Goal: Book appointment/travel/reservation

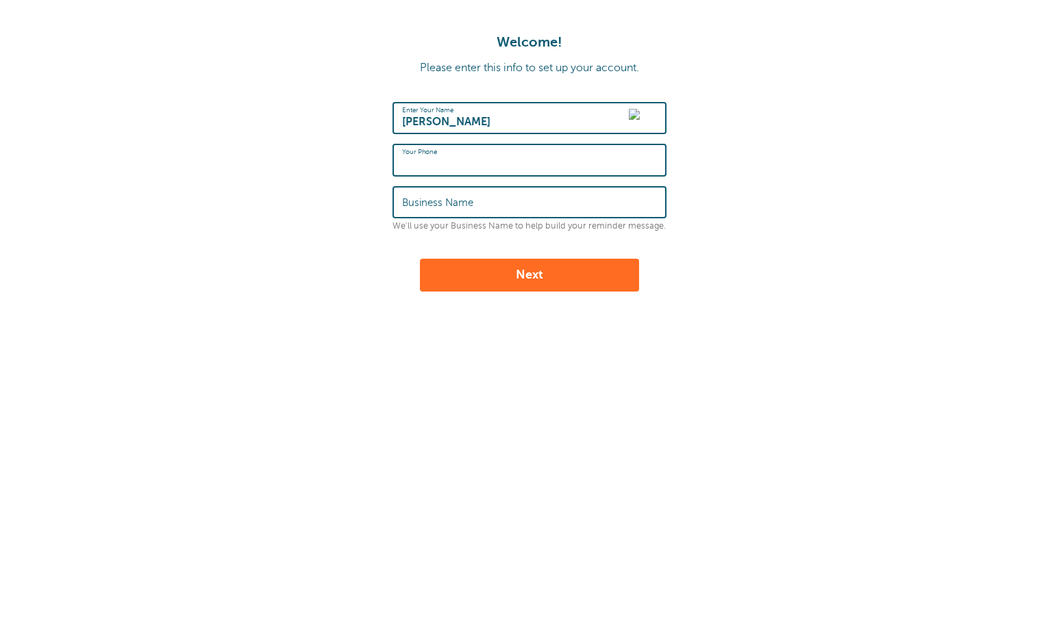
click at [535, 116] on input "Edgar" at bounding box center [529, 117] width 255 height 29
click at [476, 122] on input "Edgar" at bounding box center [529, 117] width 255 height 29
type input "Edgar Rosas"
type input "5746211218"
click at [766, 222] on form "Enter Your Name Edgar Rosas Your Phone 5746211218 Business Name We'll use your …" at bounding box center [529, 197] width 1031 height 190
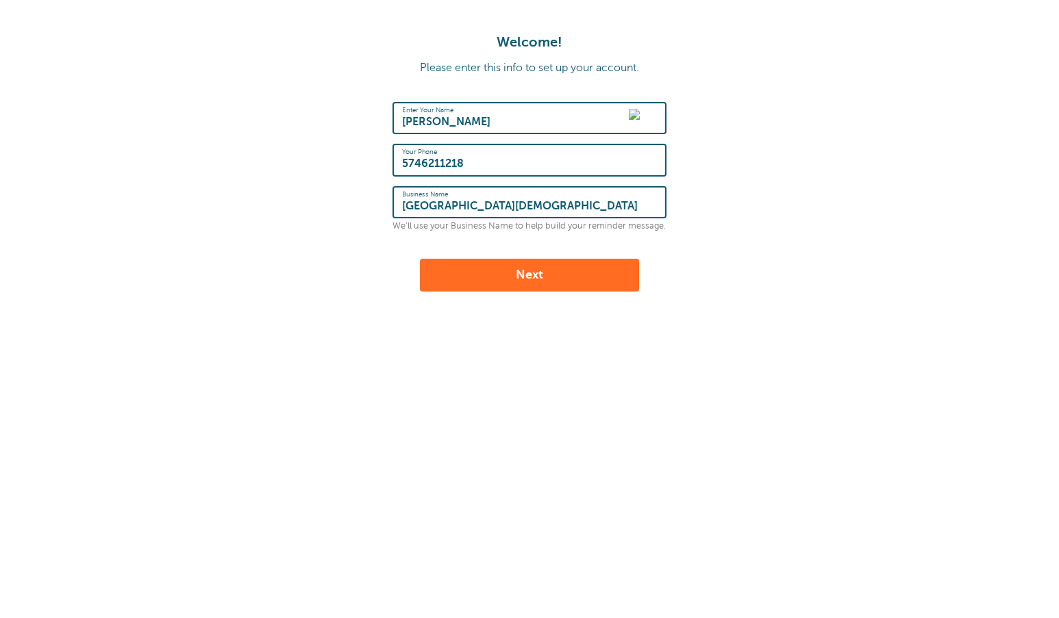
type input "South Bend Hispanic SDA Church"
click at [622, 267] on button "Next" at bounding box center [529, 275] width 219 height 33
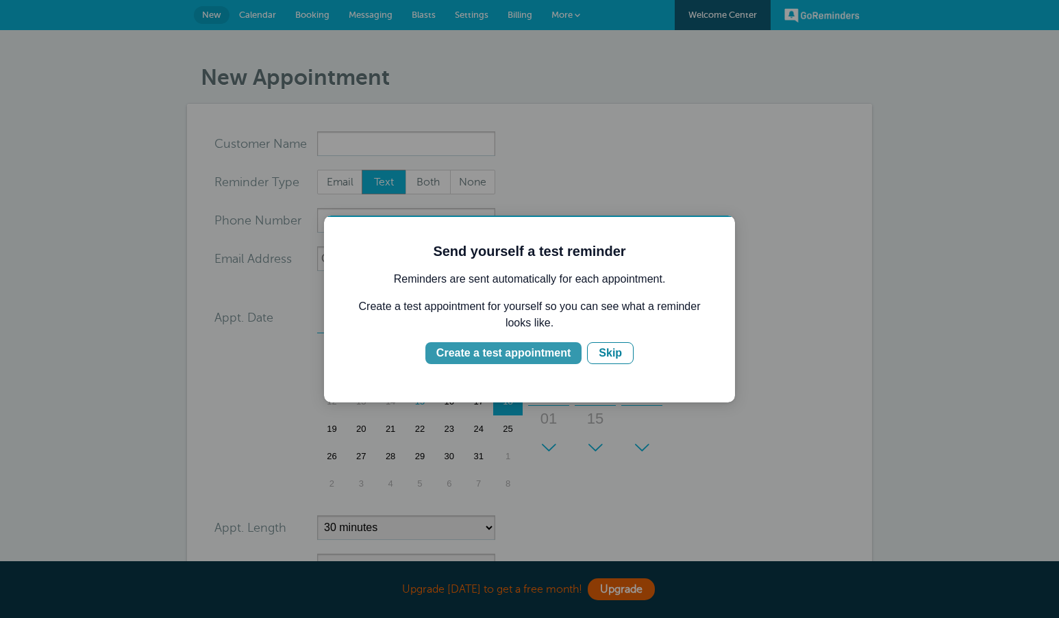
click at [542, 352] on div "Create a test appointment" at bounding box center [503, 353] width 134 height 16
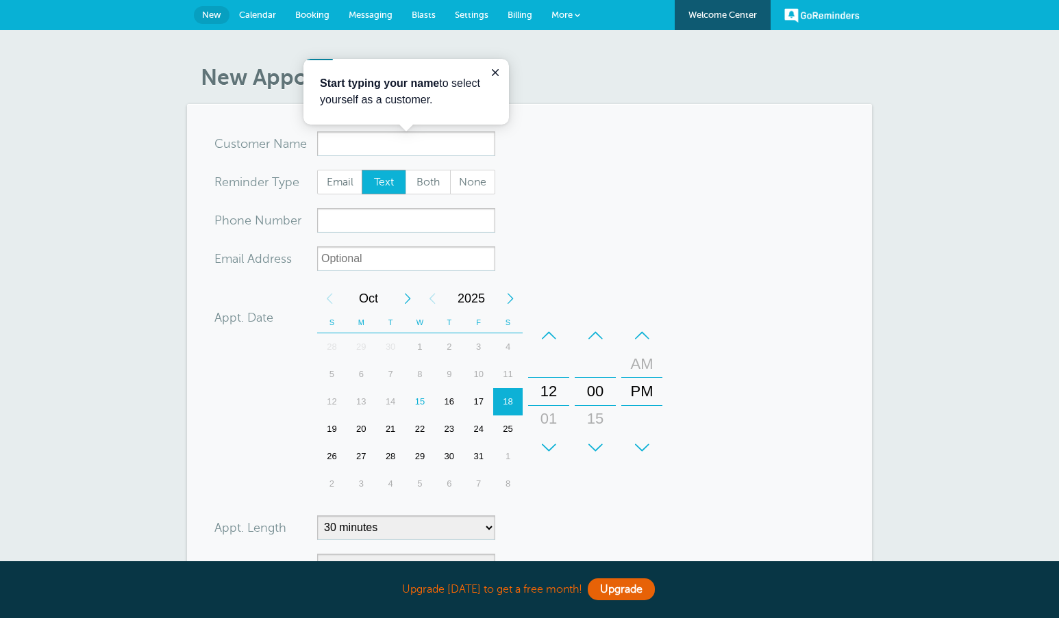
click at [314, 24] on link "Booking" at bounding box center [312, 15] width 53 height 30
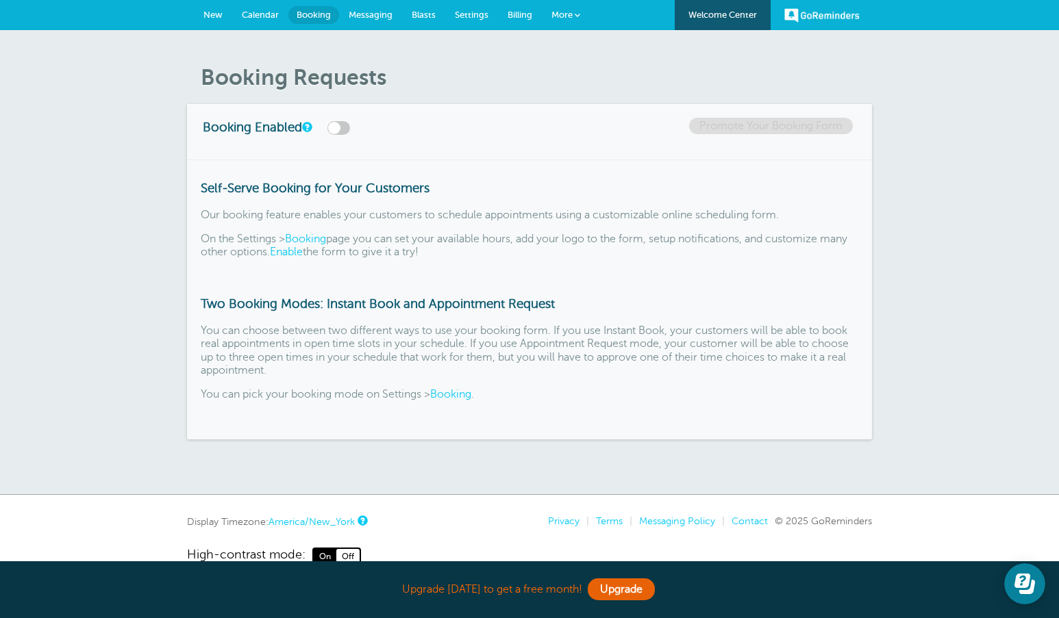
click at [264, 14] on span "Calendar" at bounding box center [260, 15] width 37 height 10
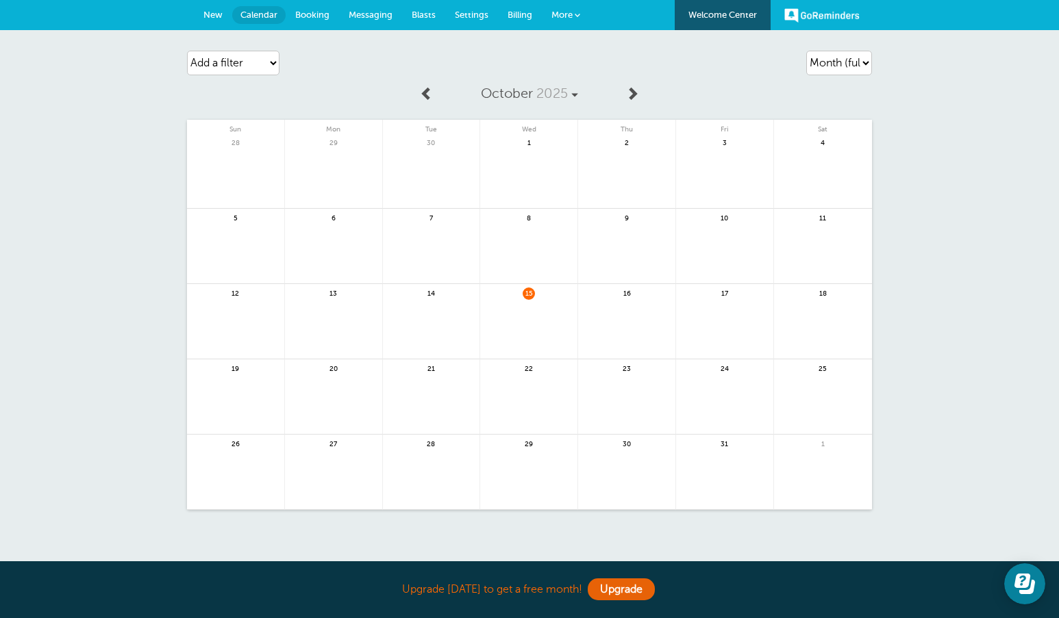
click at [818, 312] on link at bounding box center [823, 330] width 98 height 60
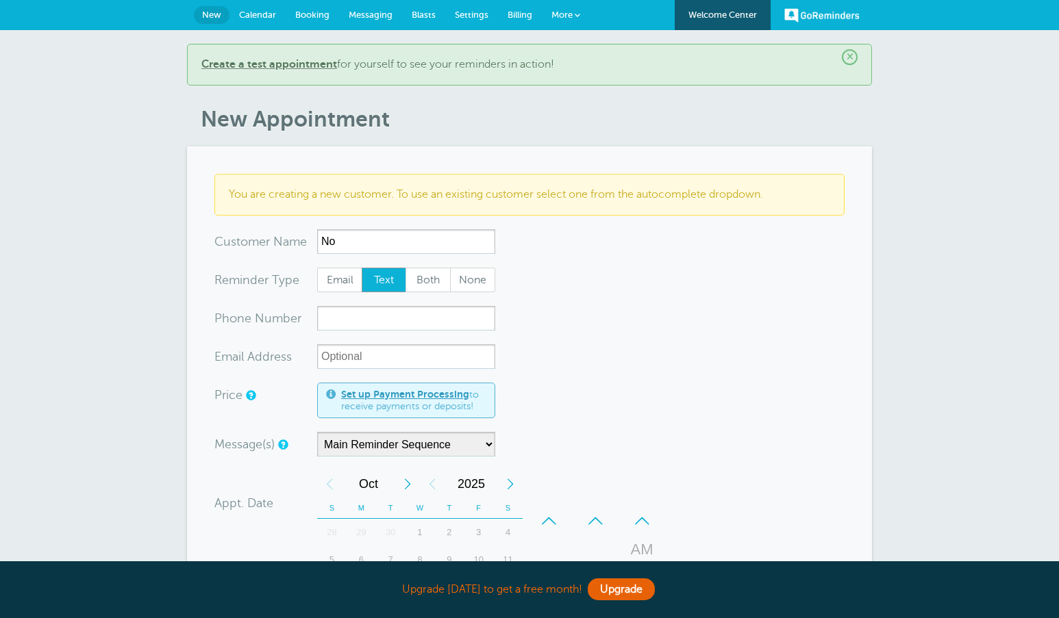
type input "N"
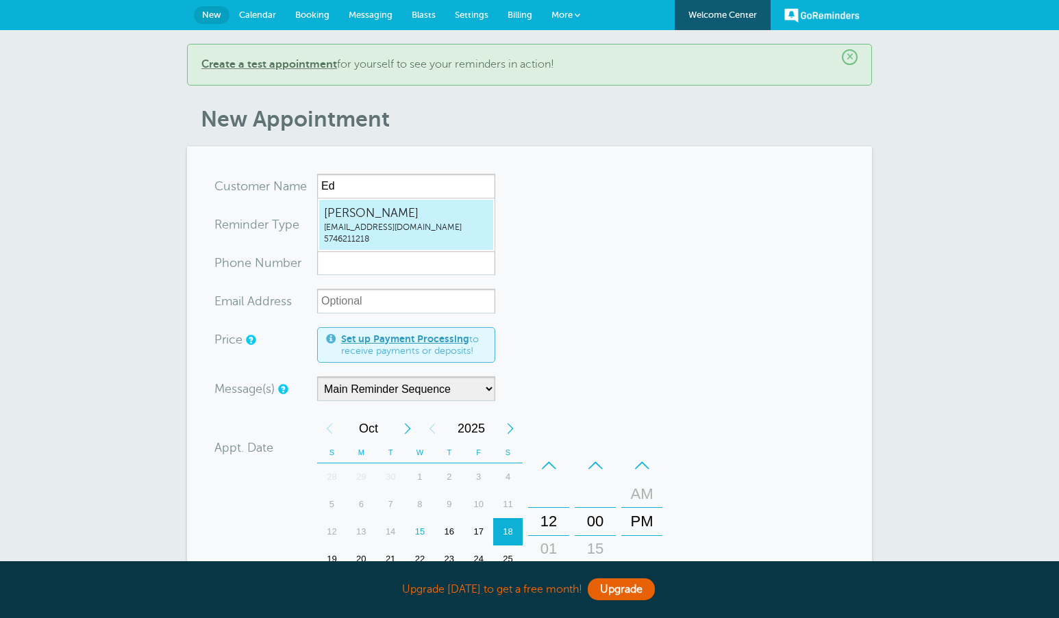
click at [399, 222] on span "erosas@indysda.org" at bounding box center [406, 228] width 164 height 12
type input "EdgarRosaserosas@indysda.org5746211218"
type input "[PERSON_NAME]"
type input "5746211218"
type input "erosas@indysda.org"
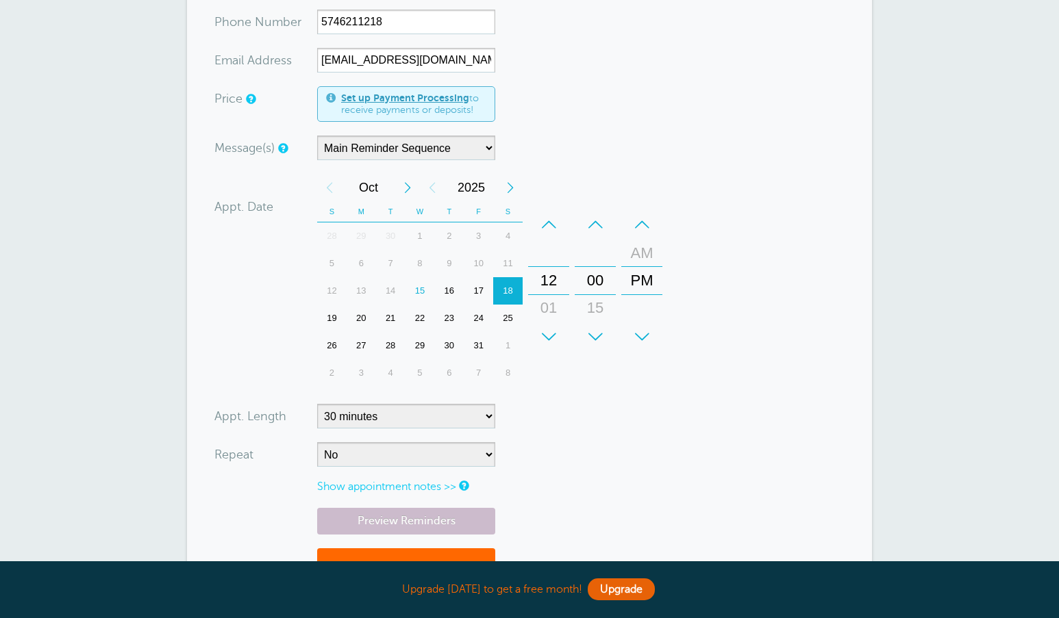
scroll to position [243, 0]
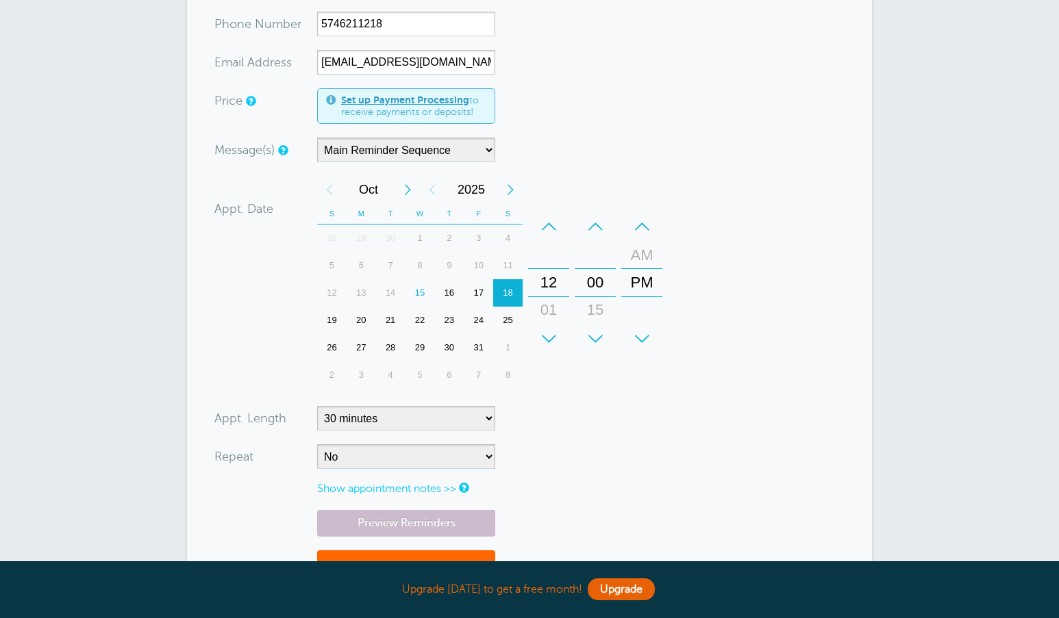
click at [549, 335] on div "+" at bounding box center [548, 338] width 41 height 27
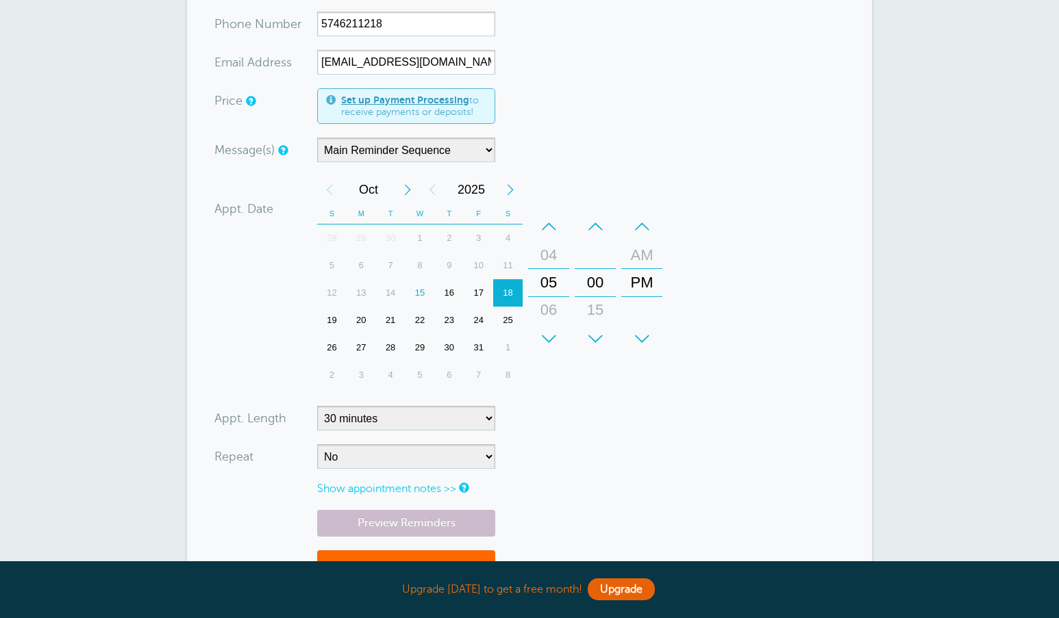
click at [550, 223] on div "–" at bounding box center [548, 226] width 41 height 27
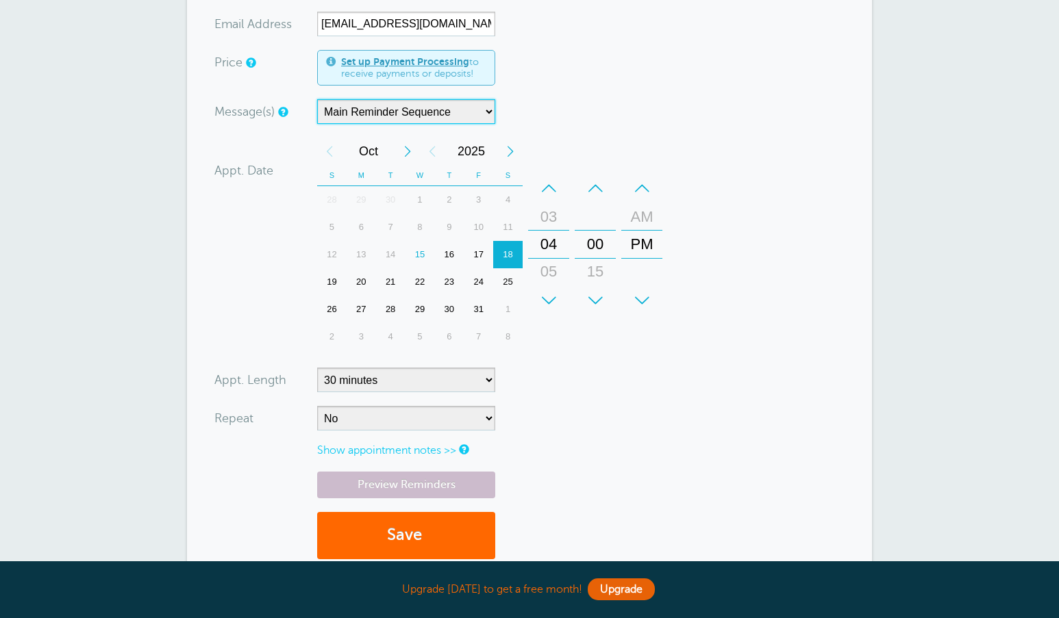
scroll to position [322, 0]
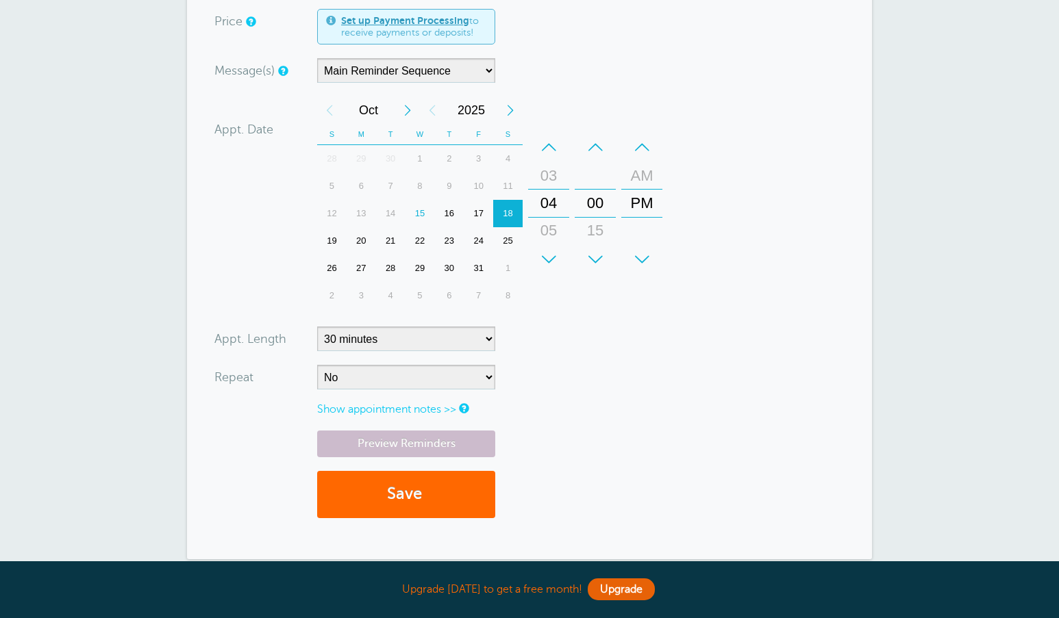
click at [407, 411] on link "Show appointment notes >>" at bounding box center [386, 409] width 139 height 12
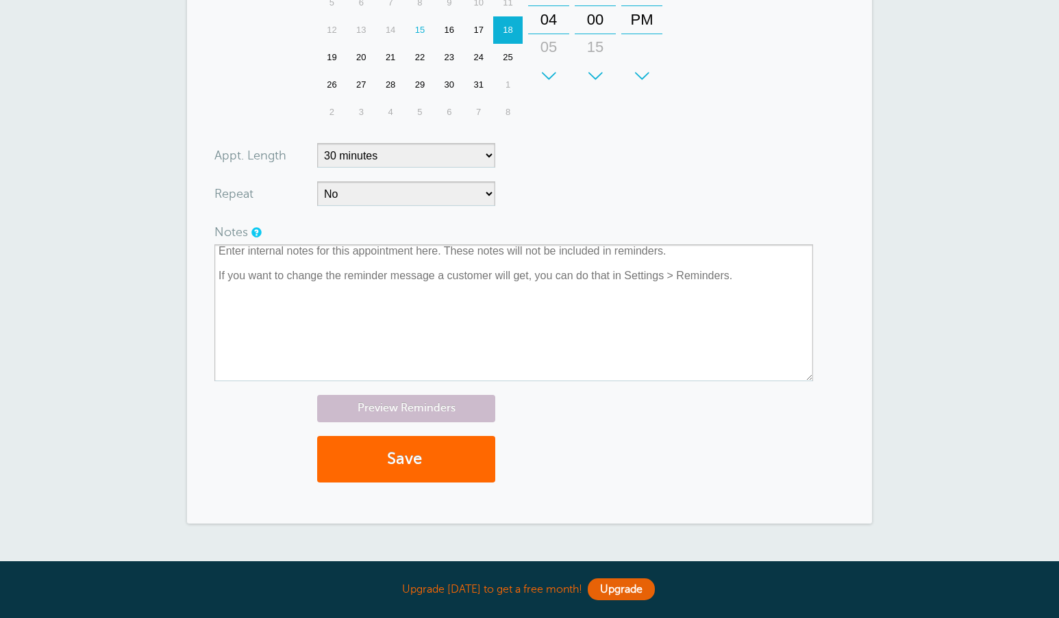
scroll to position [565, 0]
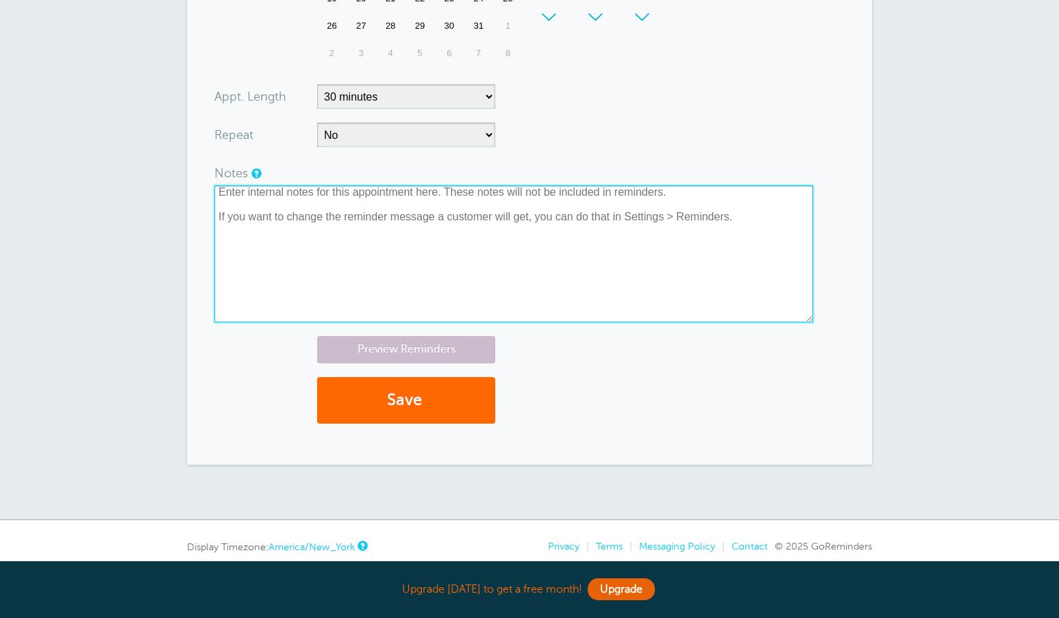
drag, startPoint x: 761, startPoint y: 231, endPoint x: 337, endPoint y: 201, distance: 424.9
click at [340, 201] on textarea at bounding box center [513, 254] width 598 height 137
type textarea "f"
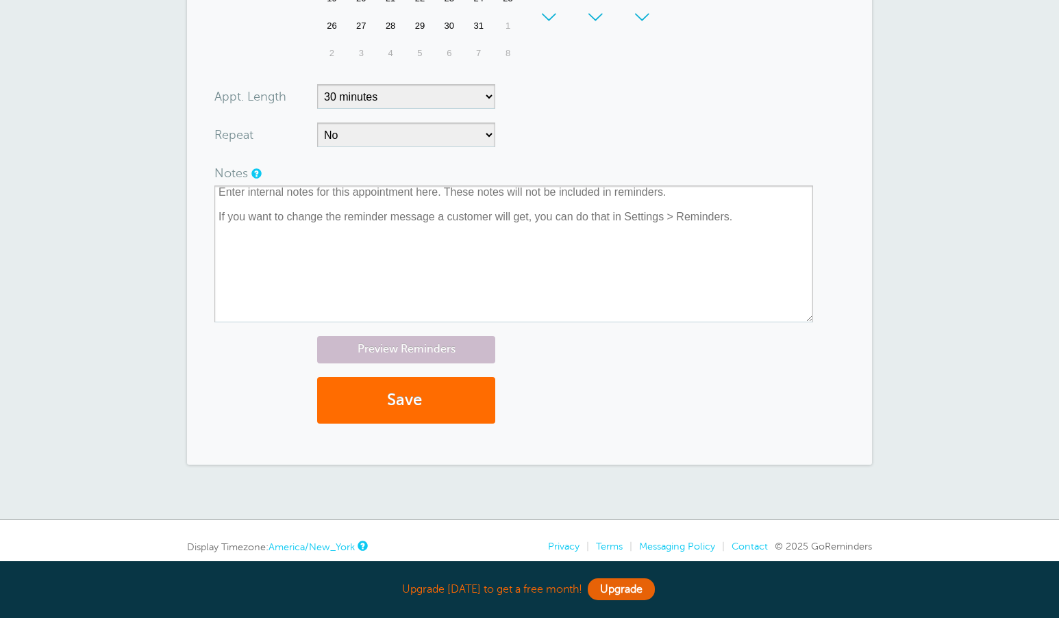
click at [401, 398] on button "Save" at bounding box center [406, 400] width 178 height 47
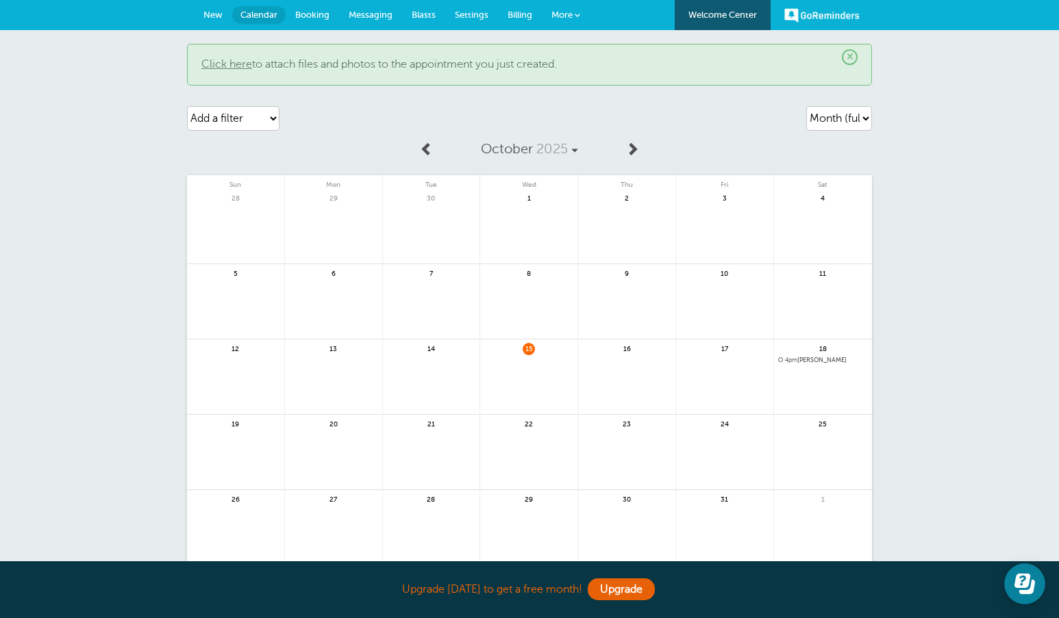
click at [795, 359] on span "4pm" at bounding box center [791, 360] width 12 height 7
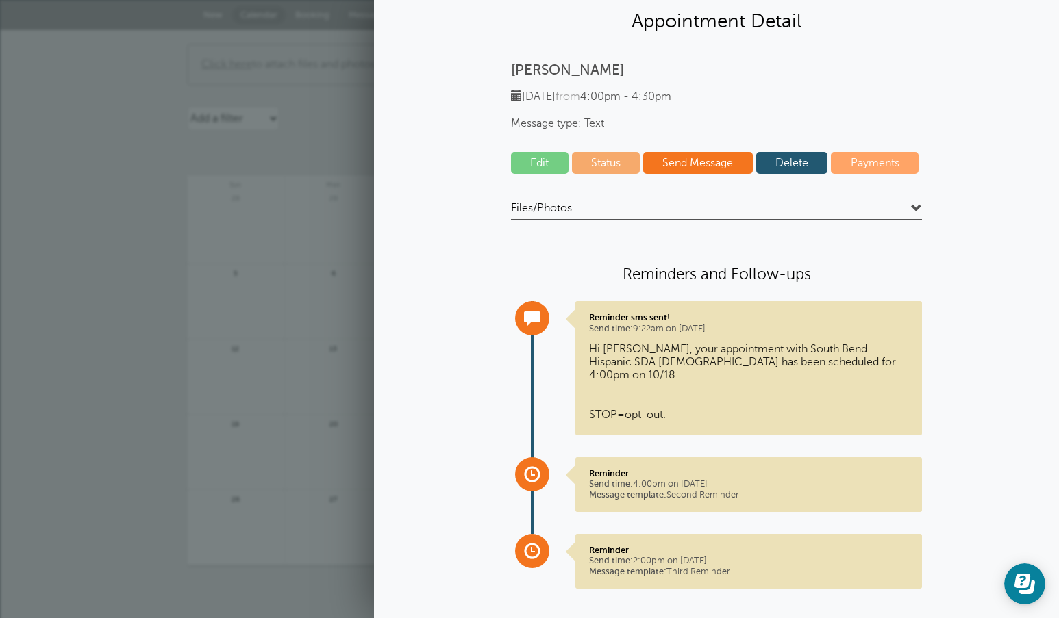
scroll to position [38, 0]
click at [363, 262] on link at bounding box center [333, 235] width 97 height 60
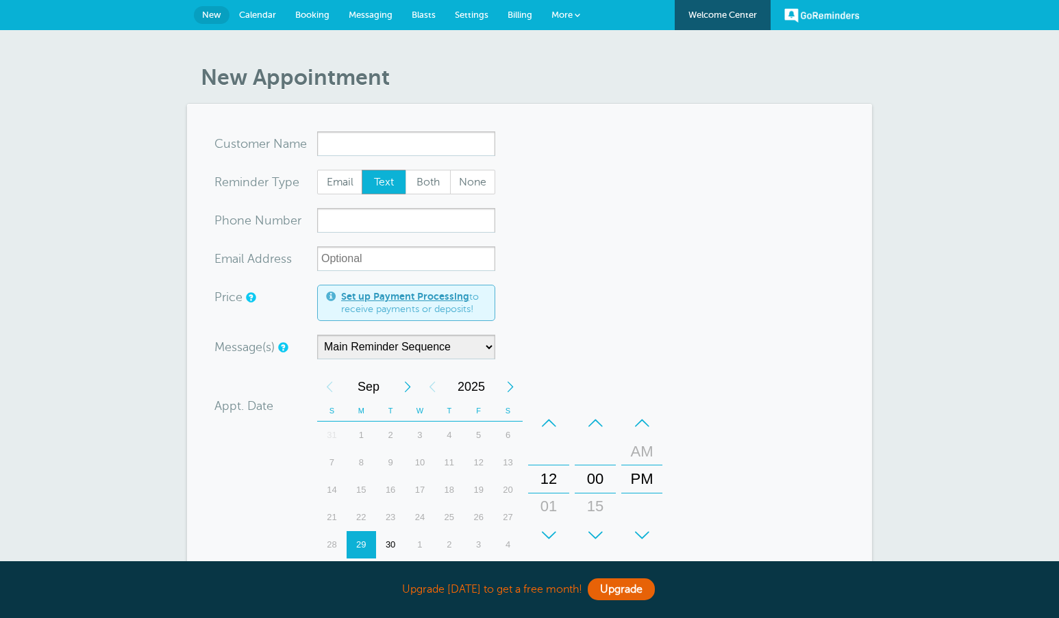
type input "º"
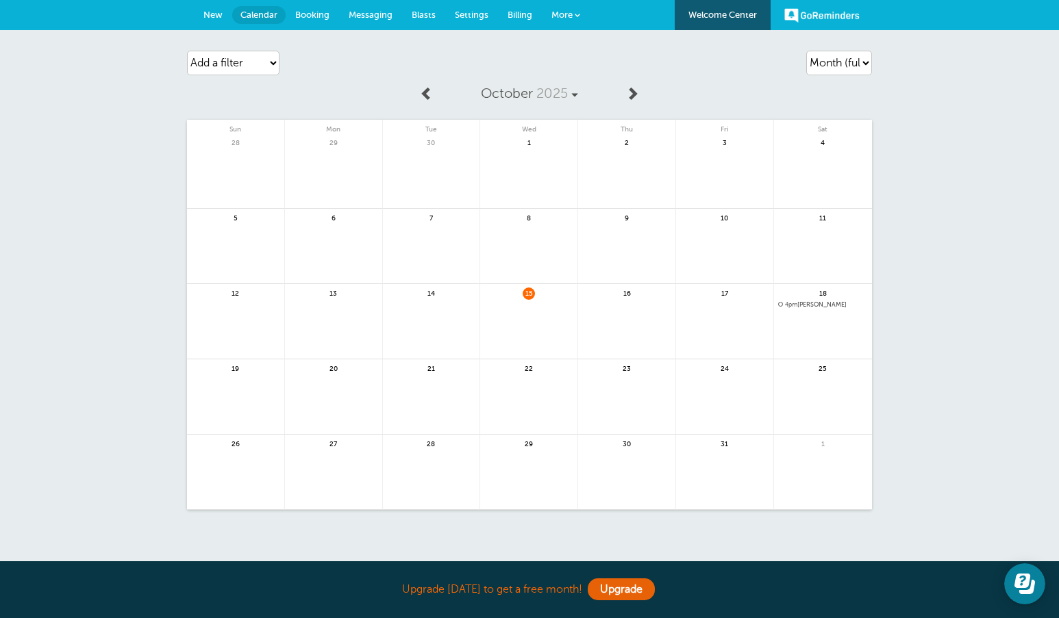
click at [218, 10] on span "New" at bounding box center [212, 15] width 19 height 10
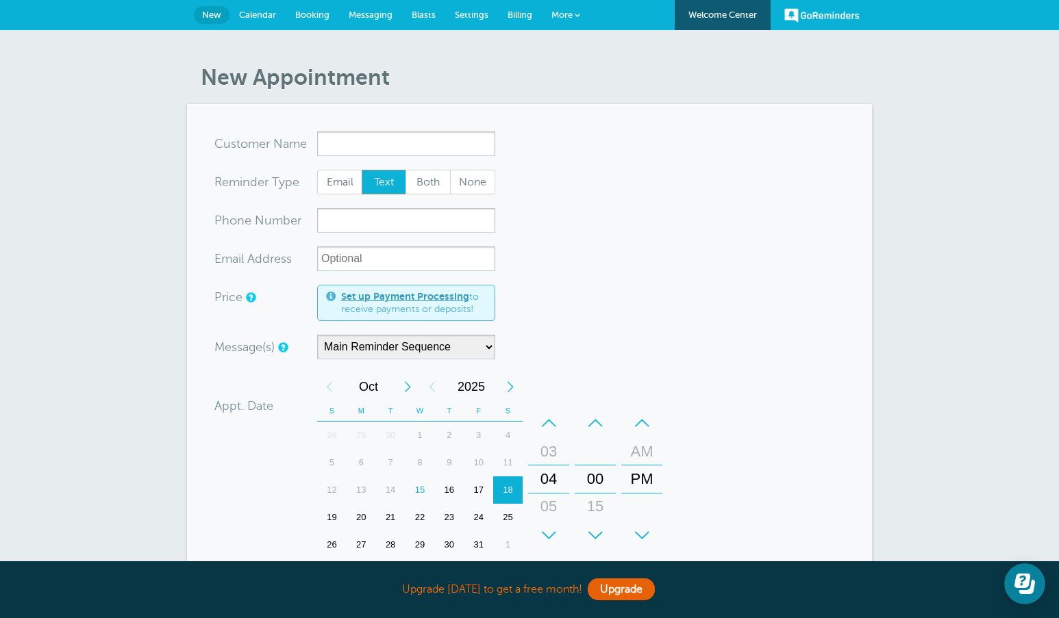
type input "E"
click at [637, 205] on form "You are creating a new customer. To use an existing customer select one from th…" at bounding box center [529, 469] width 630 height 676
click at [520, 9] on link "Billing" at bounding box center [520, 15] width 44 height 30
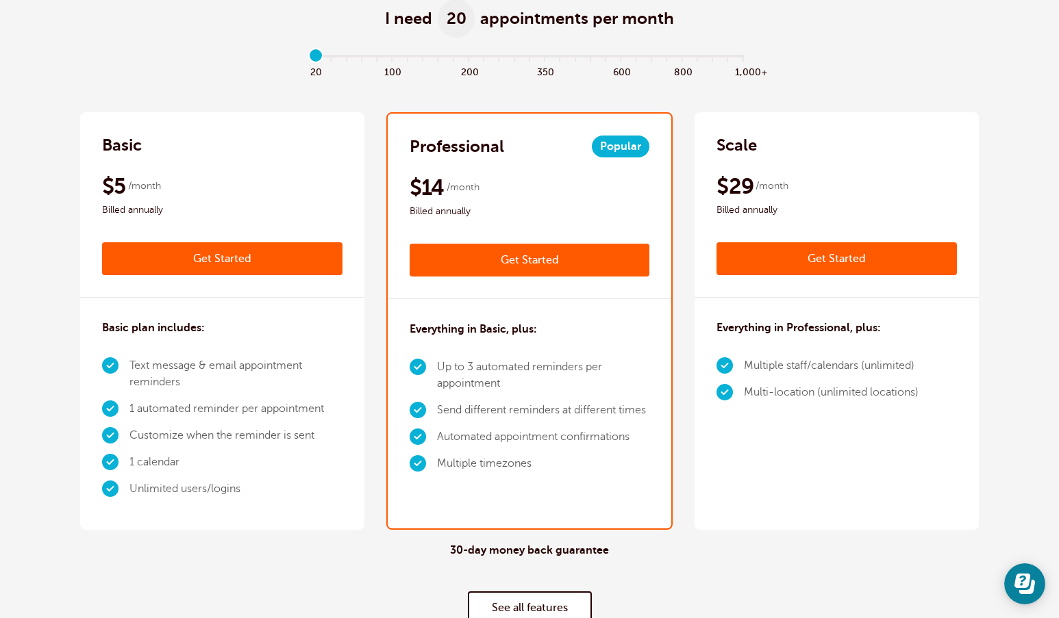
scroll to position [210, 0]
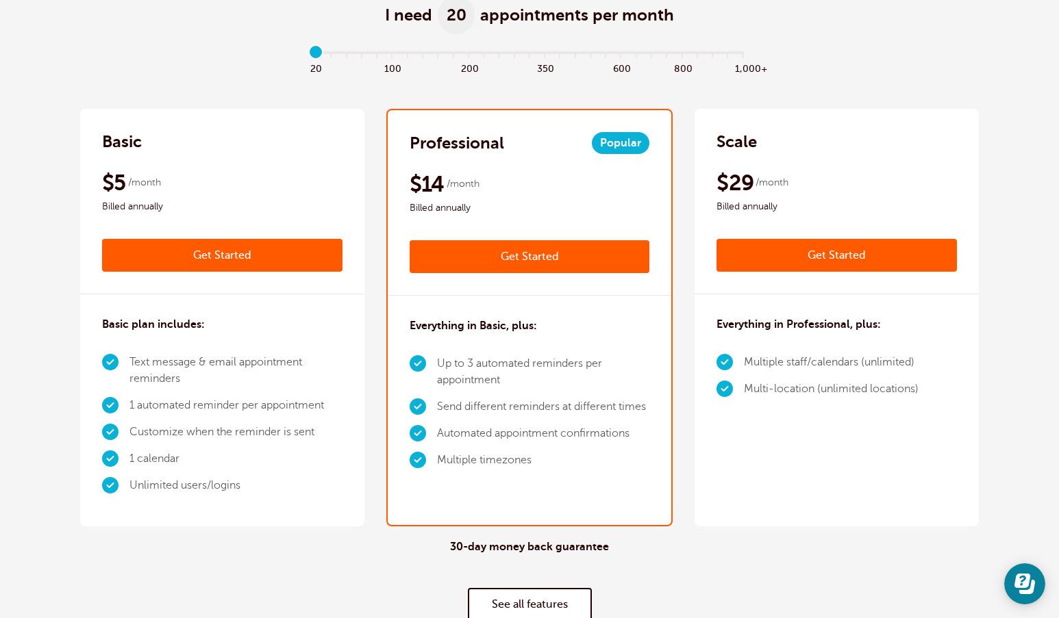
click at [199, 156] on div "Basic $6 /month Get Started $5 /month Billed annually Get Started" at bounding box center [222, 202] width 284 height 186
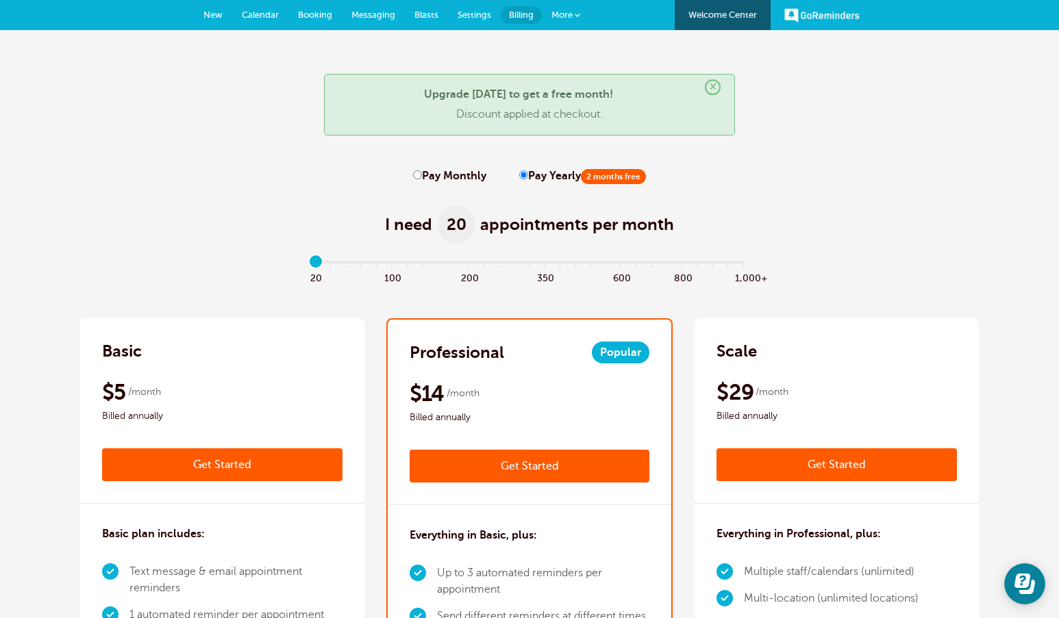
scroll to position [0, 0]
click at [372, 14] on span "Messaging" at bounding box center [373, 15] width 44 height 10
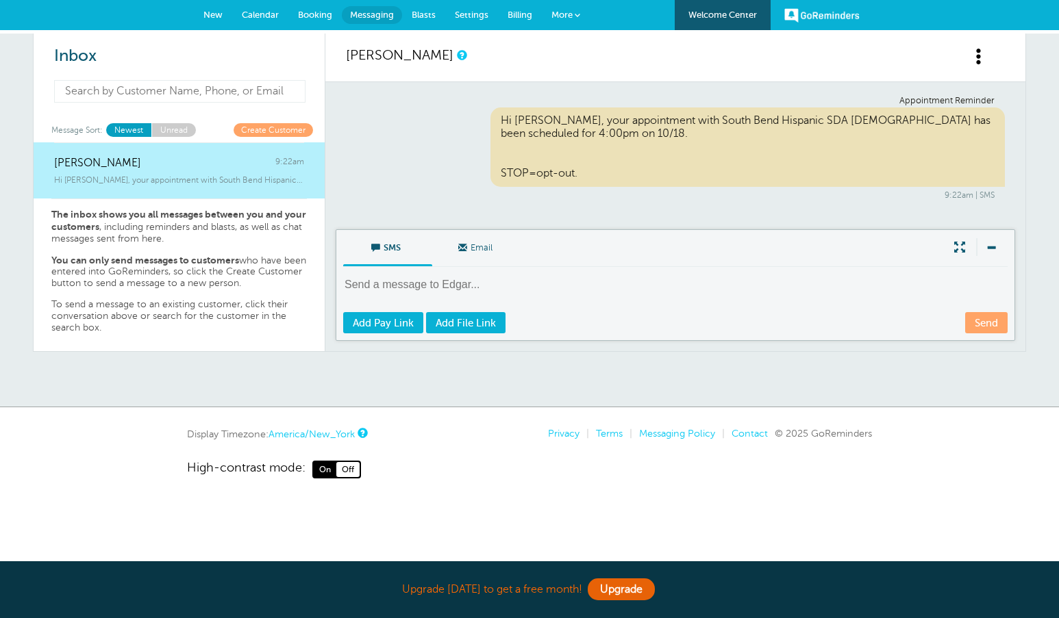
click at [261, 99] on input at bounding box center [179, 91] width 251 height 23
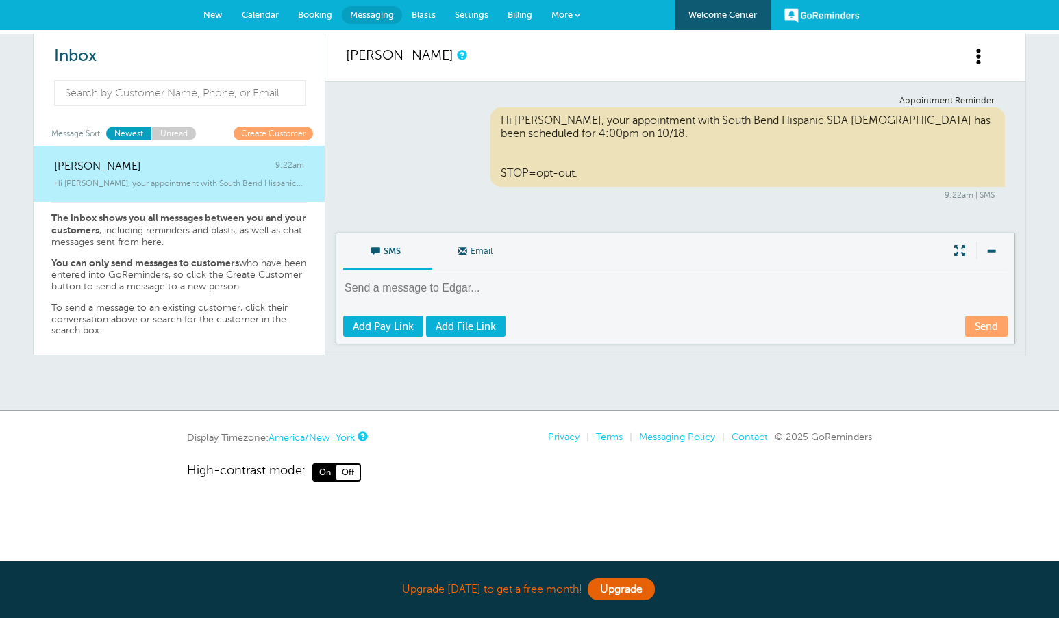
click at [581, 11] on link "More" at bounding box center [566, 15] width 48 height 31
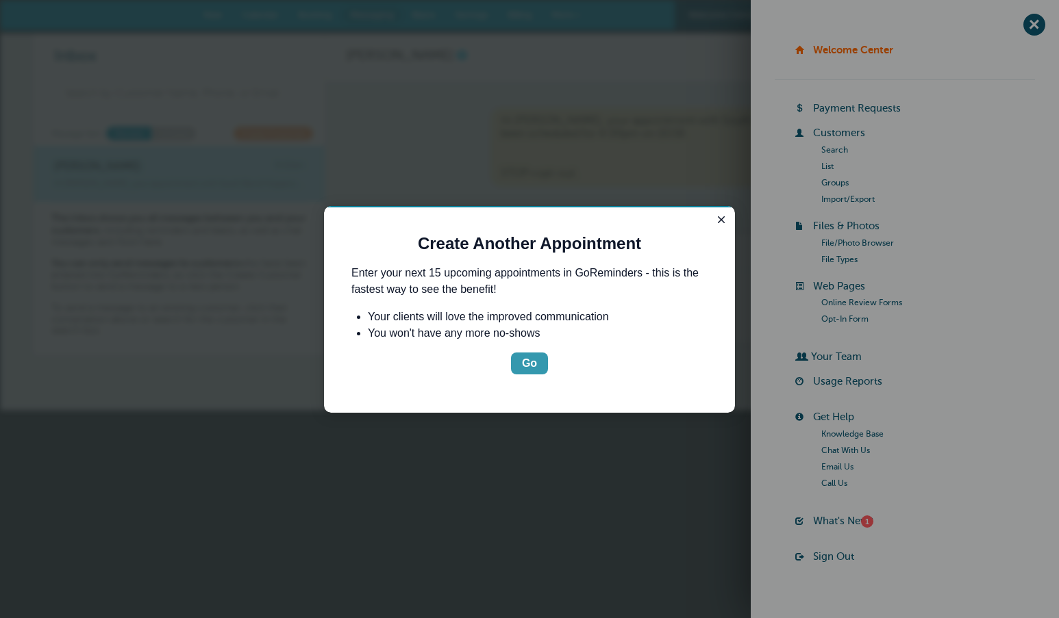
click at [531, 359] on div "Go" at bounding box center [529, 363] width 15 height 16
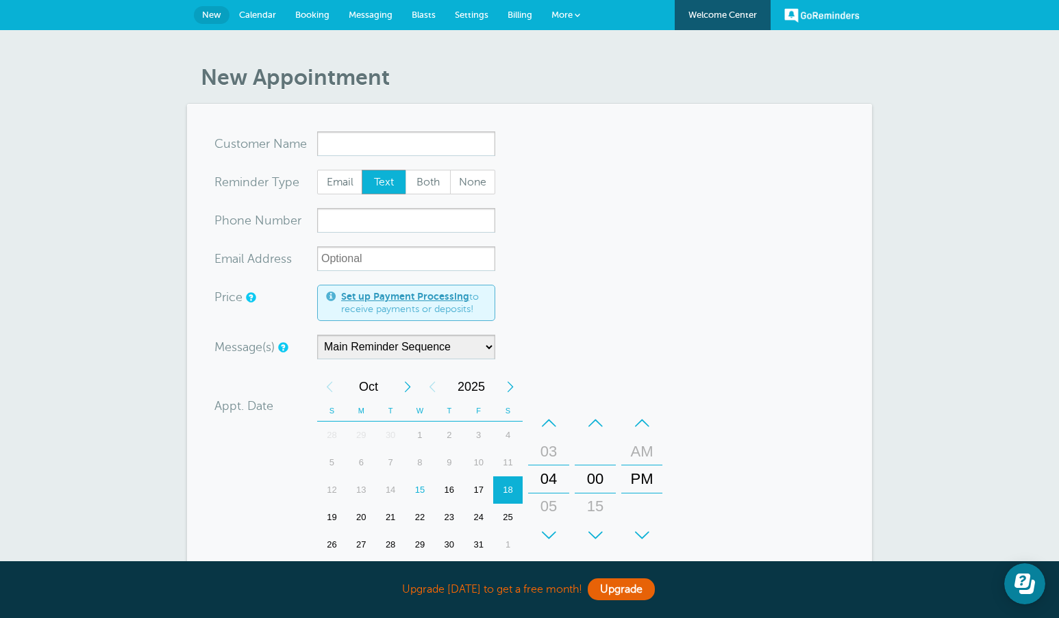
click at [524, 14] on span "Billing" at bounding box center [519, 15] width 25 height 10
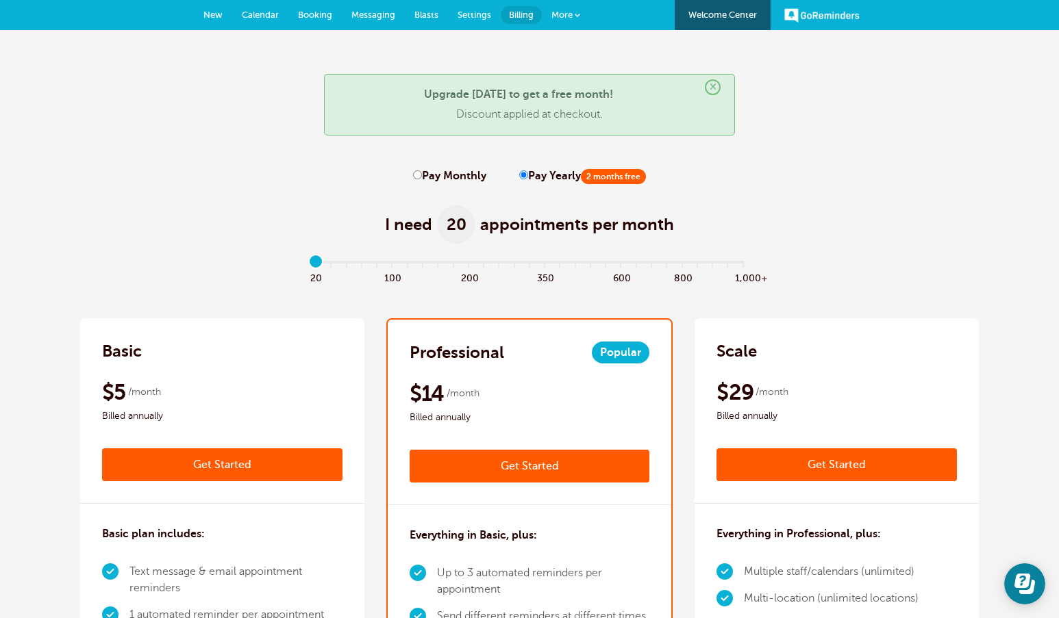
click at [428, 175] on label "Pay Monthly" at bounding box center [449, 176] width 73 height 13
click at [422, 175] on input "Pay Monthly" at bounding box center [417, 174] width 9 height 9
radio input "true"
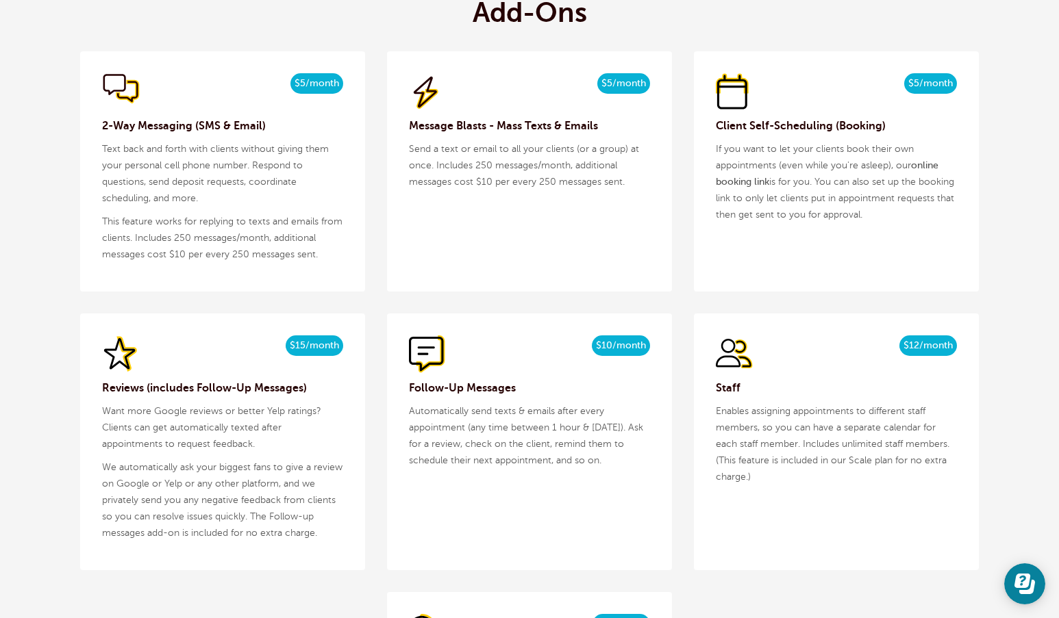
scroll to position [1491, 0]
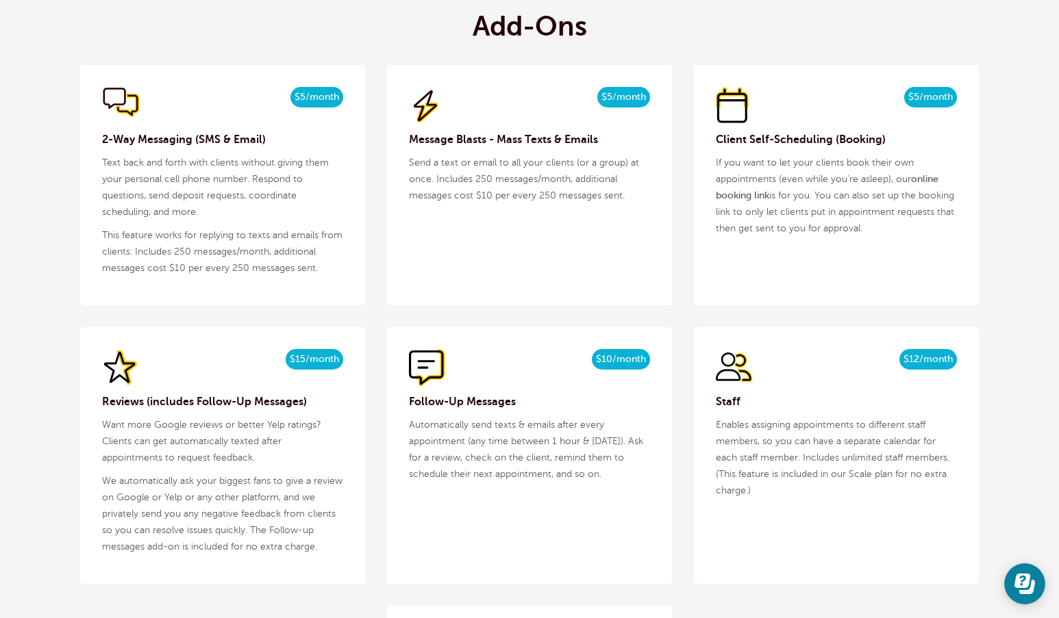
click at [492, 359] on div "$10/month $8/mo billed yearly" at bounding box center [529, 368] width 241 height 38
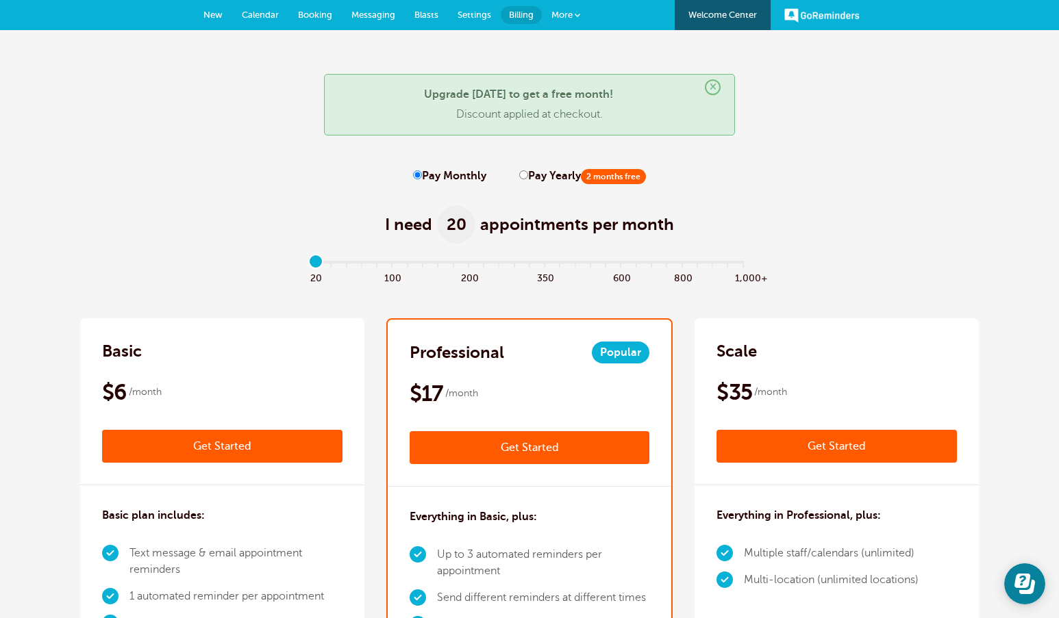
scroll to position [0, 0]
click at [694, 18] on link "Welcome Center" at bounding box center [722, 15] width 96 height 30
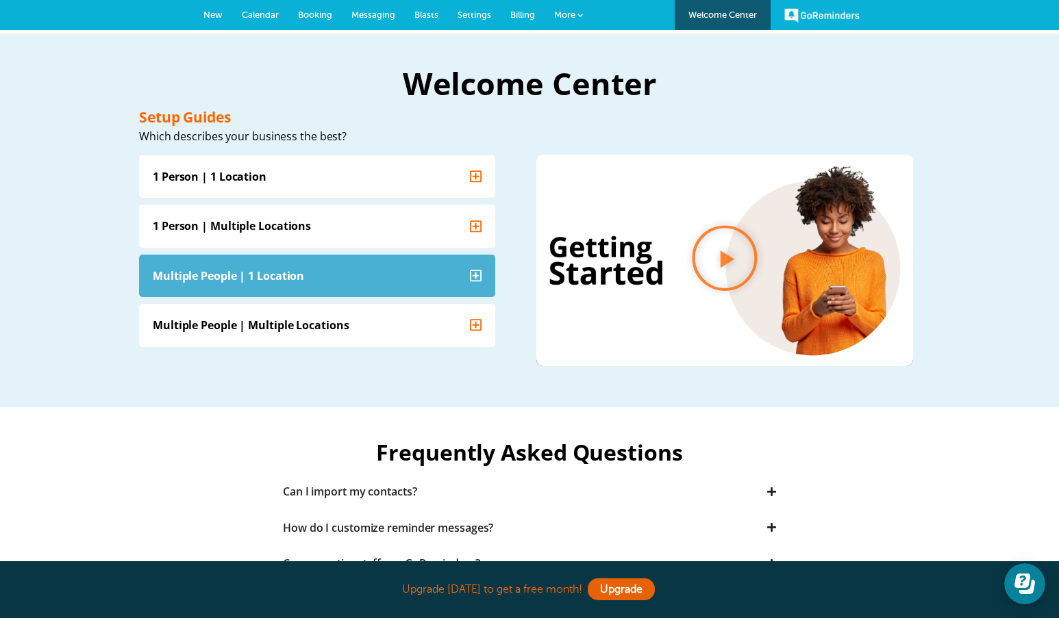
click at [463, 279] on summary "Multiple People | 1 Location" at bounding box center [317, 275] width 356 height 42
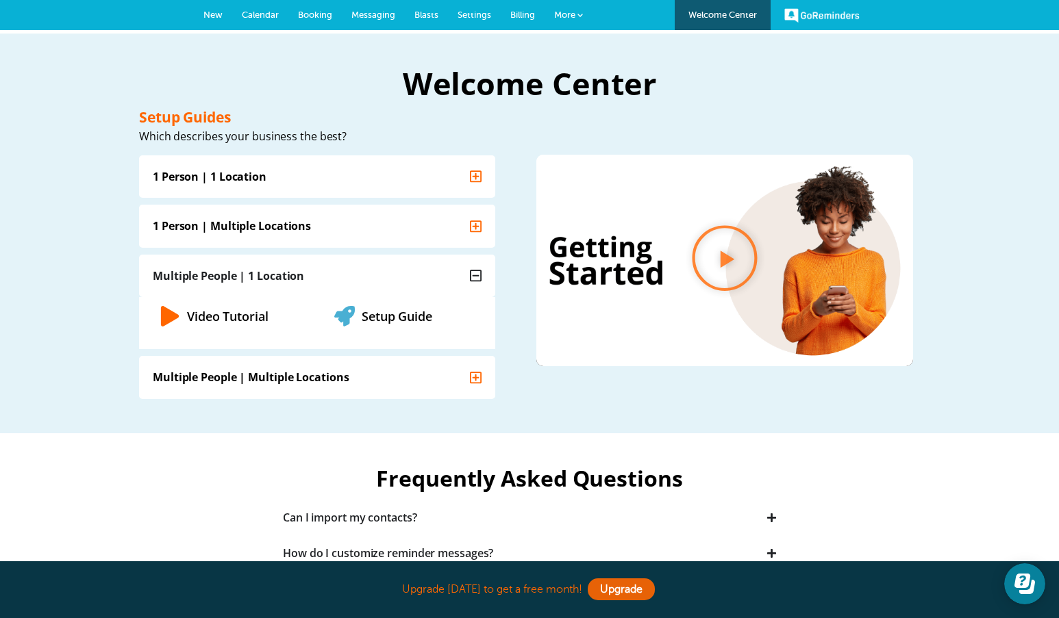
click at [368, 16] on span "Messaging" at bounding box center [373, 15] width 44 height 10
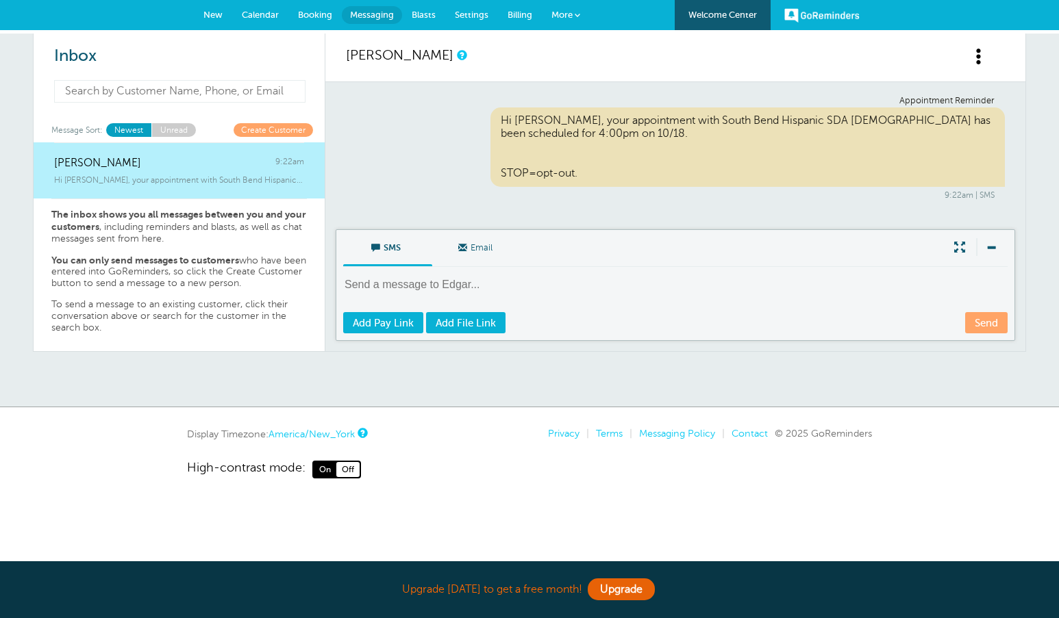
click at [198, 93] on input at bounding box center [179, 91] width 251 height 23
type input "f"
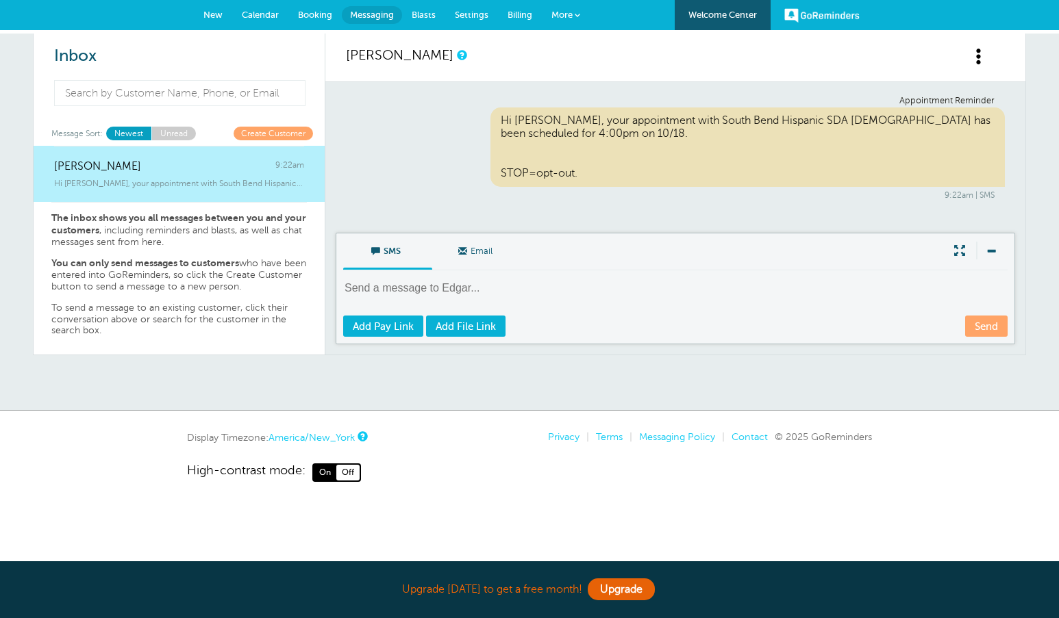
click at [804, 16] on link "GoReminders" at bounding box center [821, 15] width 75 height 30
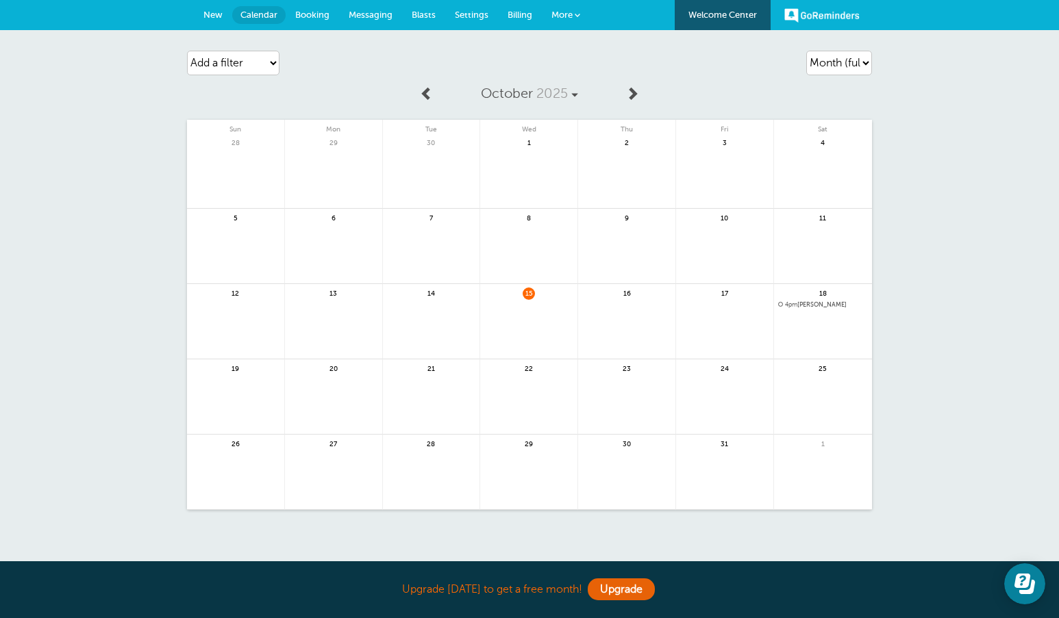
click at [791, 307] on span "4pm" at bounding box center [791, 304] width 12 height 7
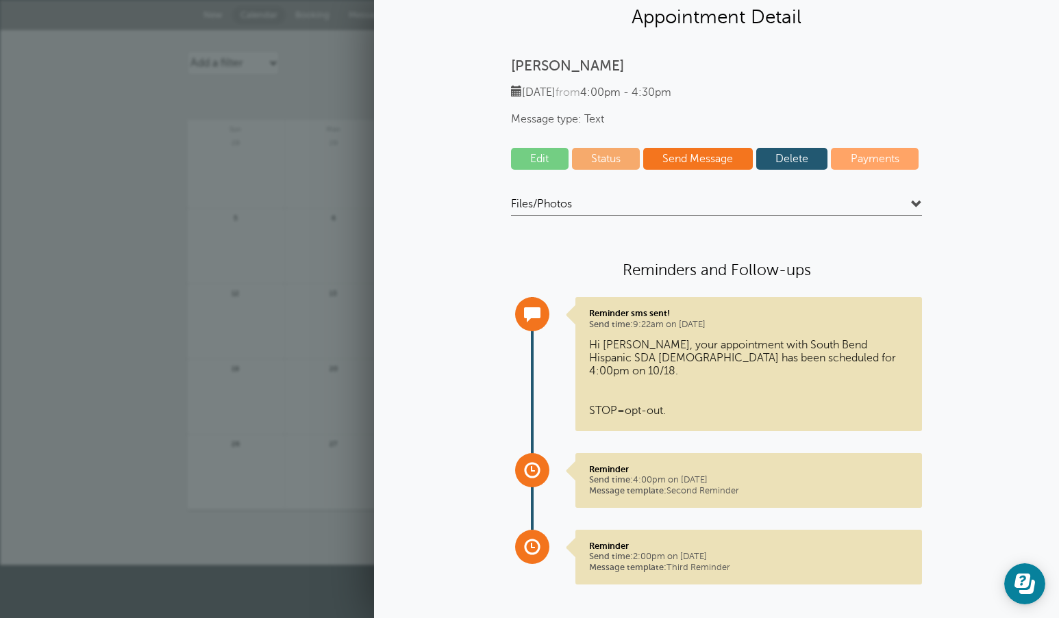
scroll to position [38, 0]
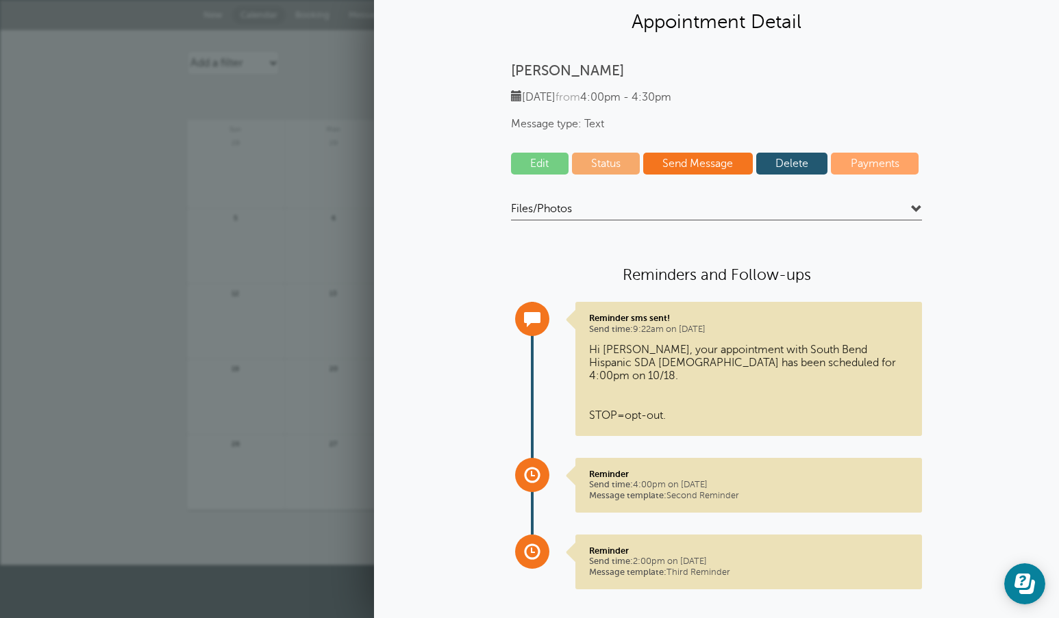
click at [786, 159] on link "Delete" at bounding box center [792, 164] width 72 height 22
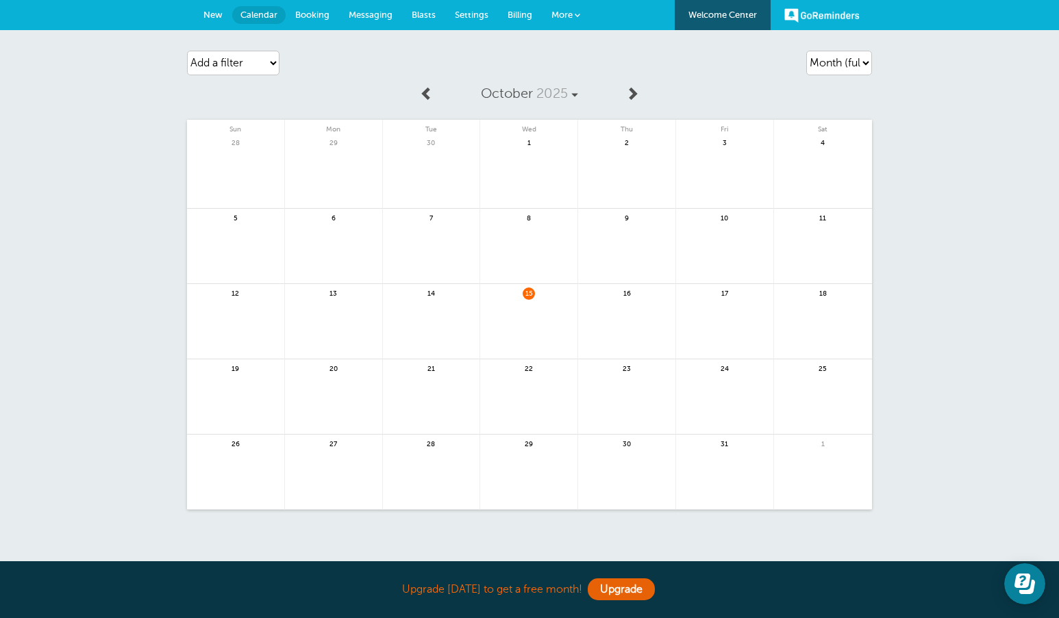
scroll to position [0, 0]
click at [214, 12] on span "New" at bounding box center [212, 15] width 19 height 10
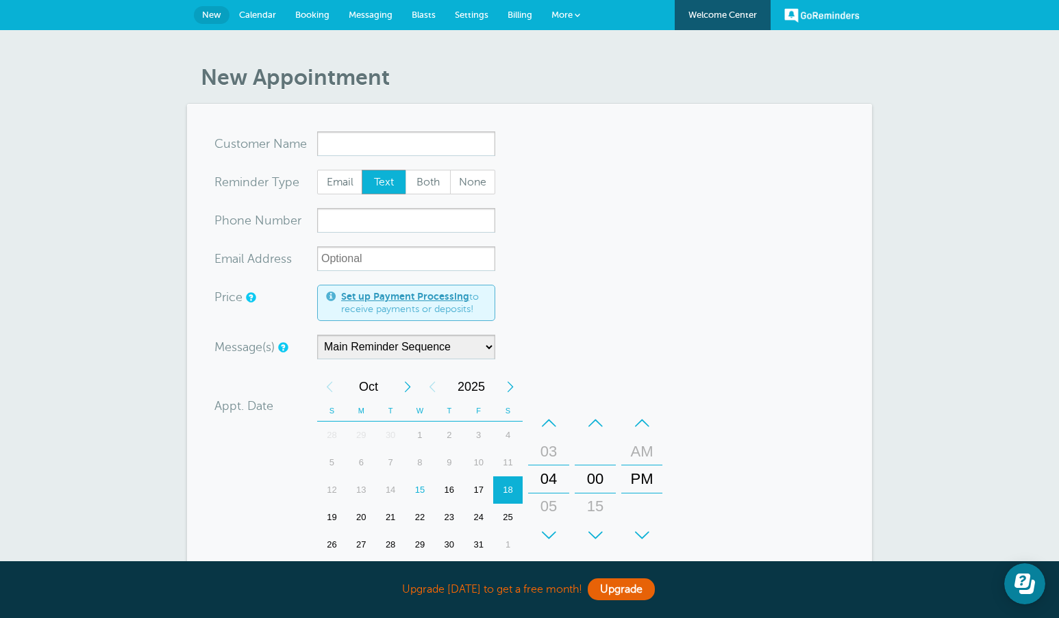
click at [475, 19] on span "Settings" at bounding box center [472, 15] width 34 height 10
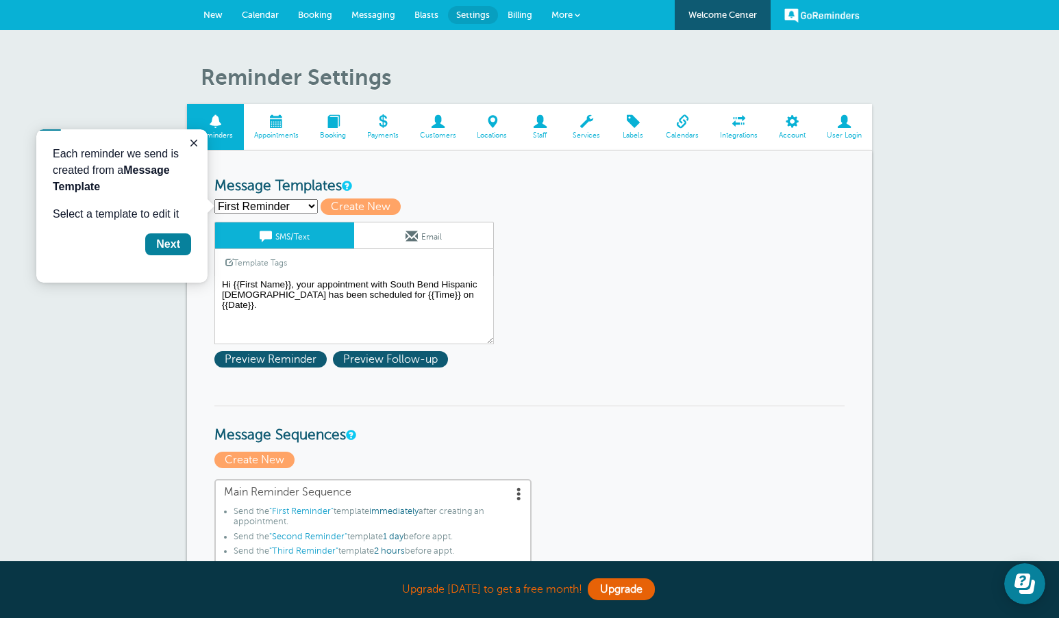
click at [440, 123] on span at bounding box center [438, 121] width 58 height 13
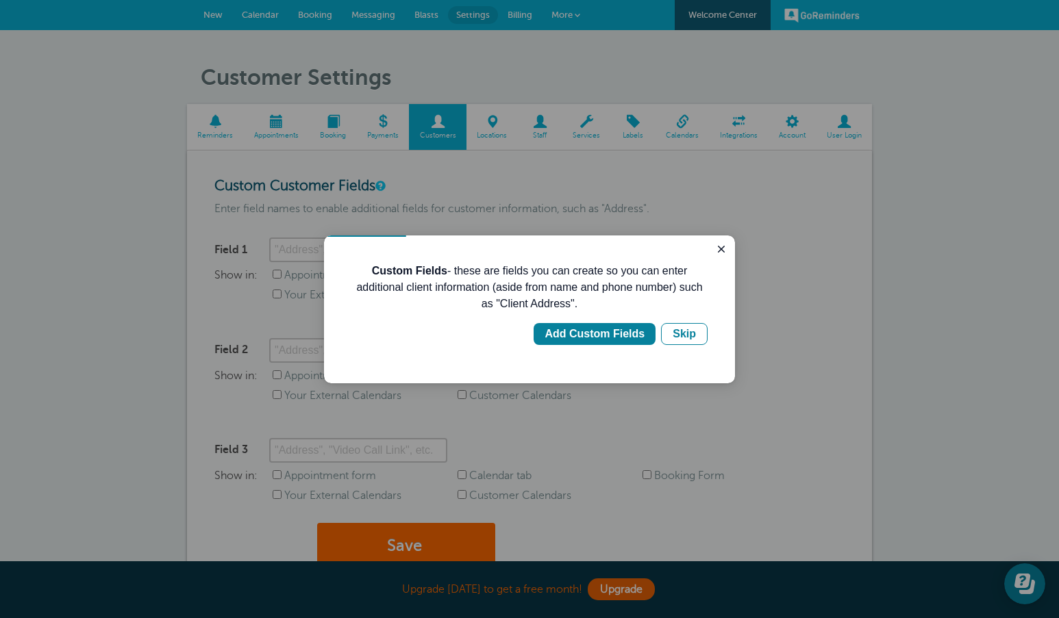
click at [366, 251] on div "Custom Fields - these are fields you can create so you can enter additional cli…" at bounding box center [529, 310] width 411 height 148
click at [673, 331] on div "Skip" at bounding box center [683, 334] width 23 height 16
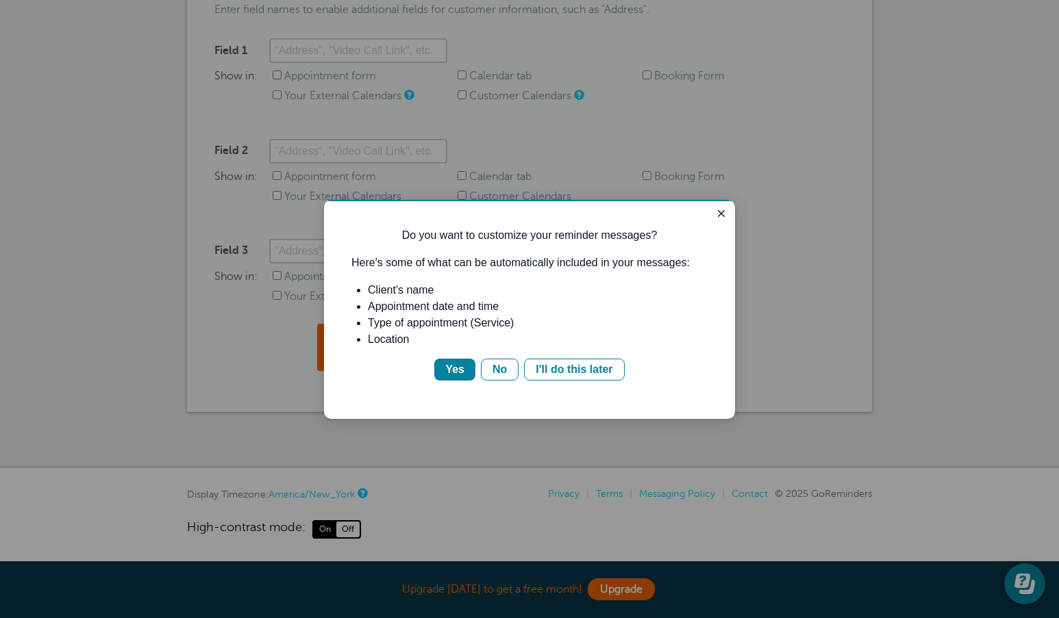
scroll to position [199, 0]
click at [455, 367] on div "Yes" at bounding box center [454, 370] width 19 height 16
